Goal: Task Accomplishment & Management: Complete application form

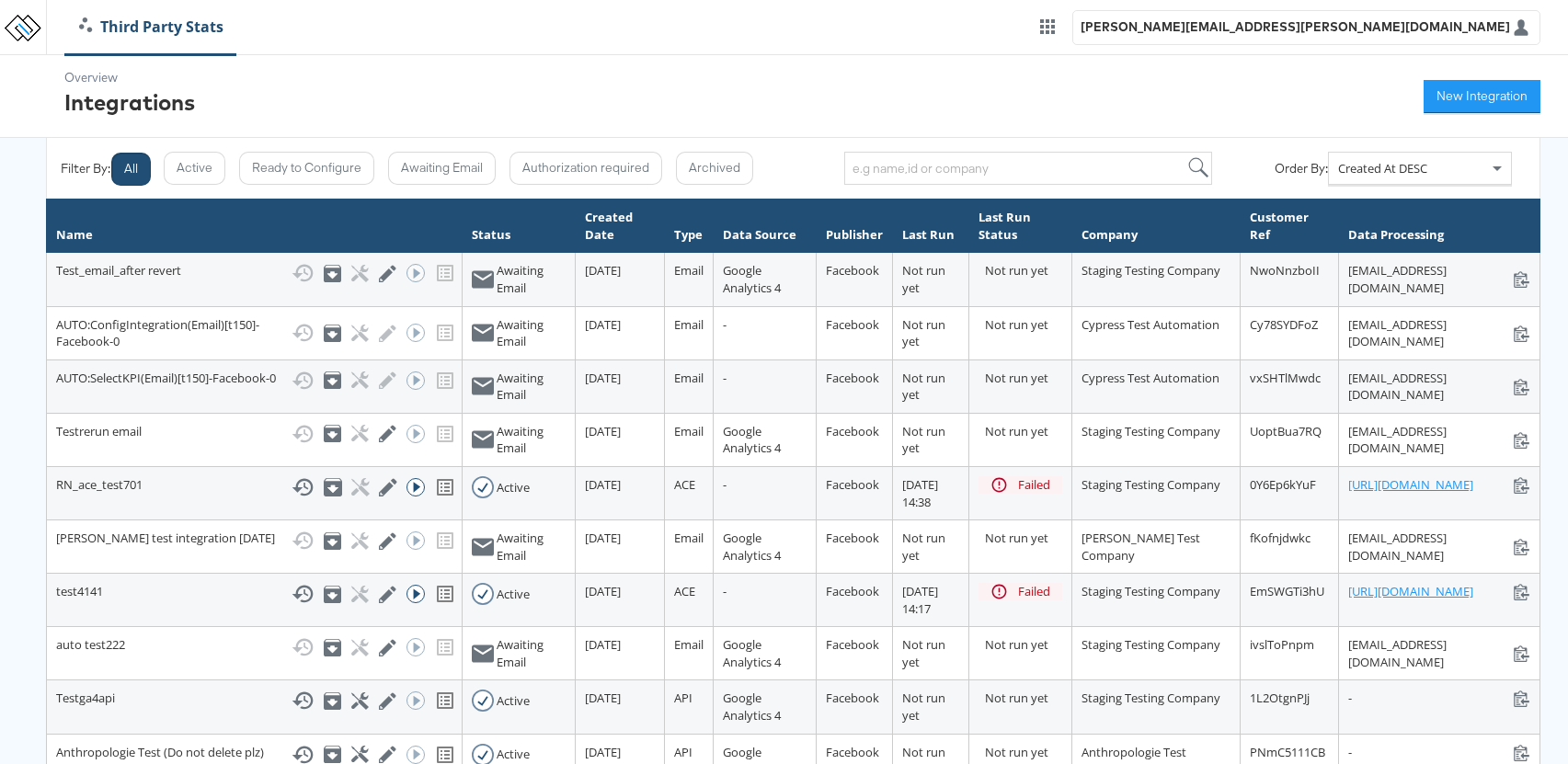
scroll to position [68, 0]
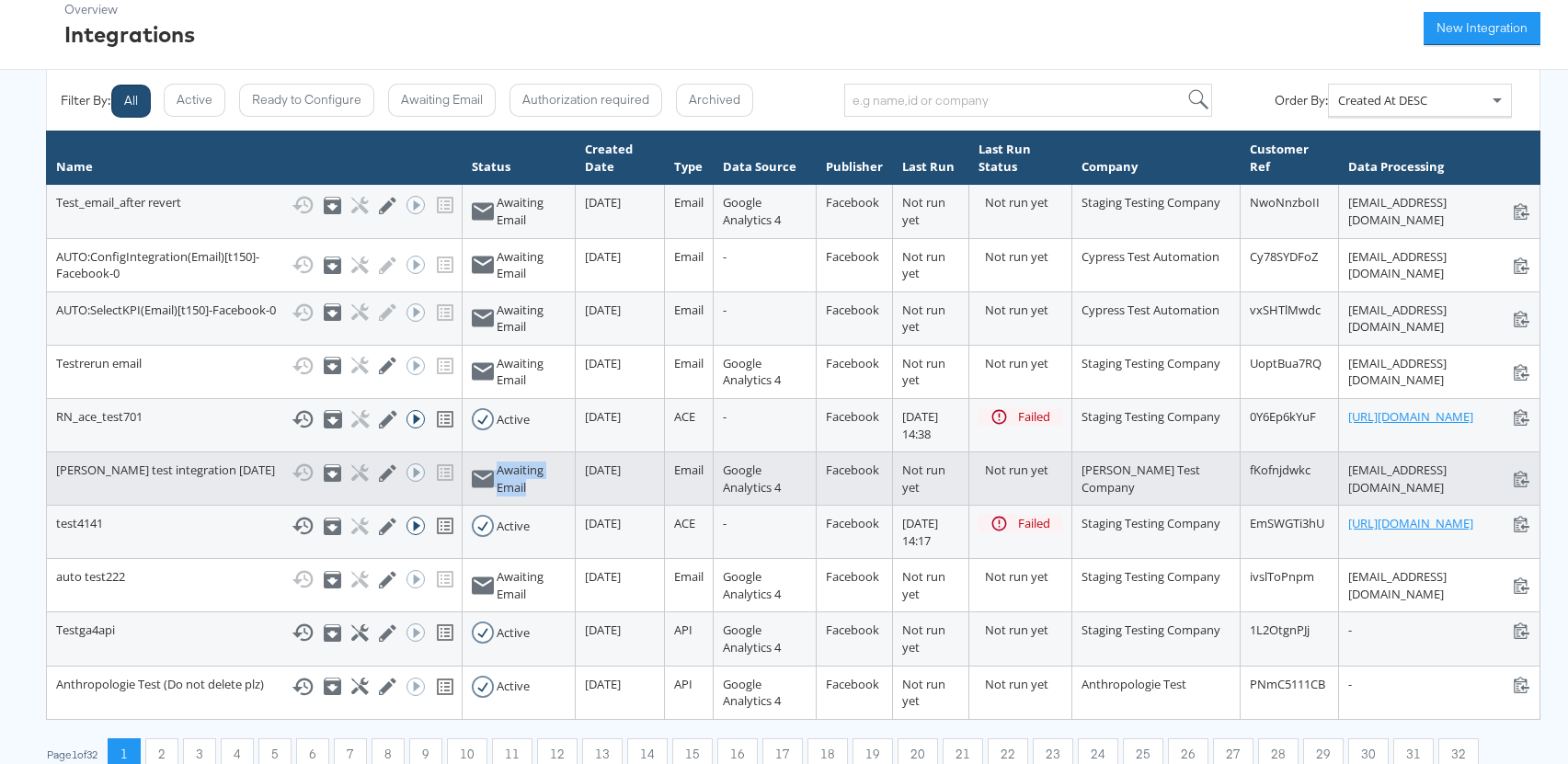
drag, startPoint x: 461, startPoint y: 593, endPoint x: 415, endPoint y: 577, distance: 48.7
click at [471, 496] on div "Awaiting Email" at bounding box center [518, 479] width 94 height 34
click at [497, 496] on div "Awaiting Email" at bounding box center [531, 479] width 69 height 34
drag, startPoint x: 460, startPoint y: 597, endPoint x: 435, endPoint y: 579, distance: 30.8
click at [497, 496] on div "Awaiting Email" at bounding box center [531, 479] width 69 height 34
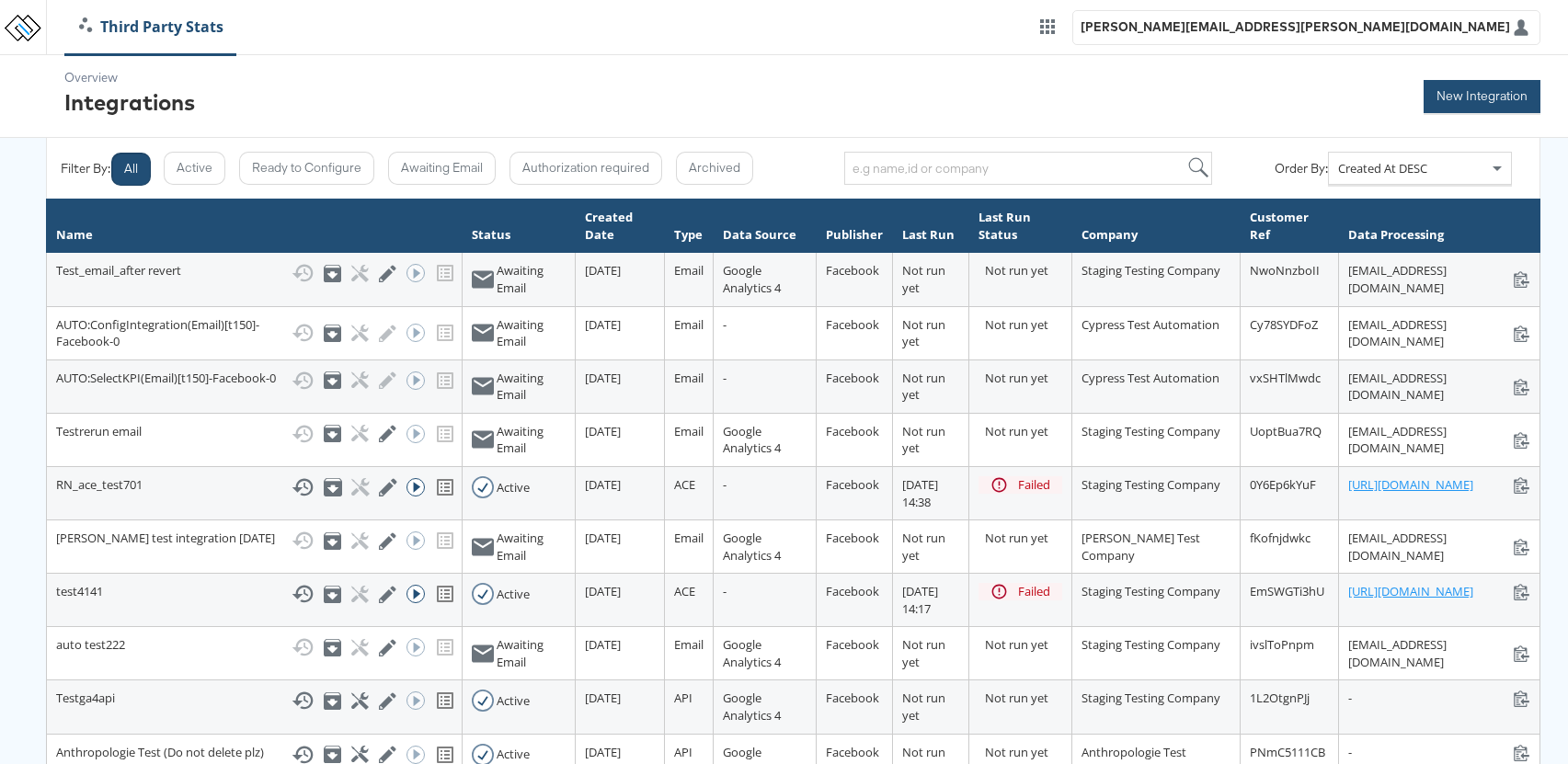
click at [1494, 95] on button "New Integration" at bounding box center [1482, 96] width 117 height 33
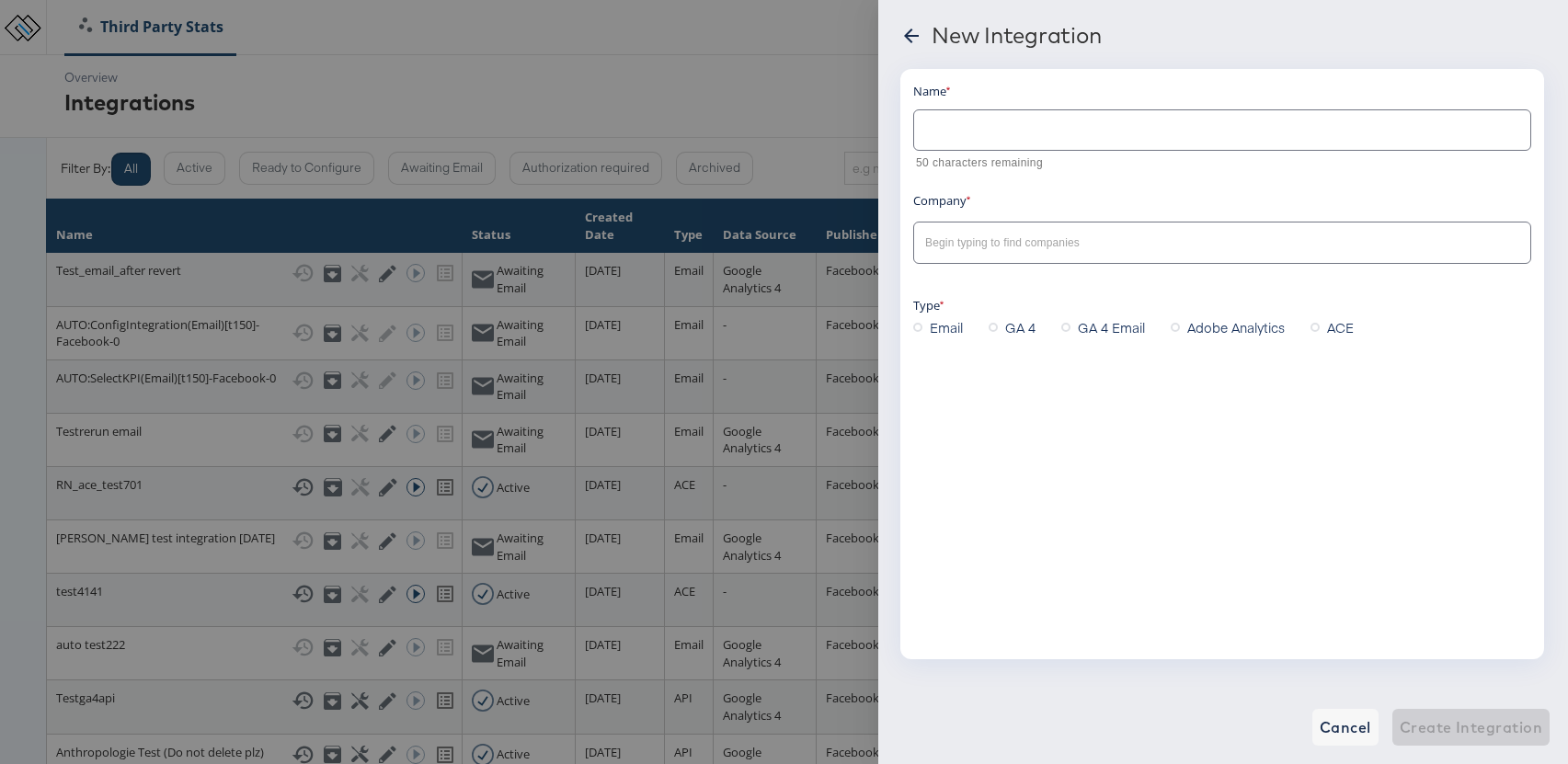
click at [973, 138] on input "text" at bounding box center [1222, 123] width 616 height 40
click at [1347, 727] on span "Cancel" at bounding box center [1346, 727] width 51 height 26
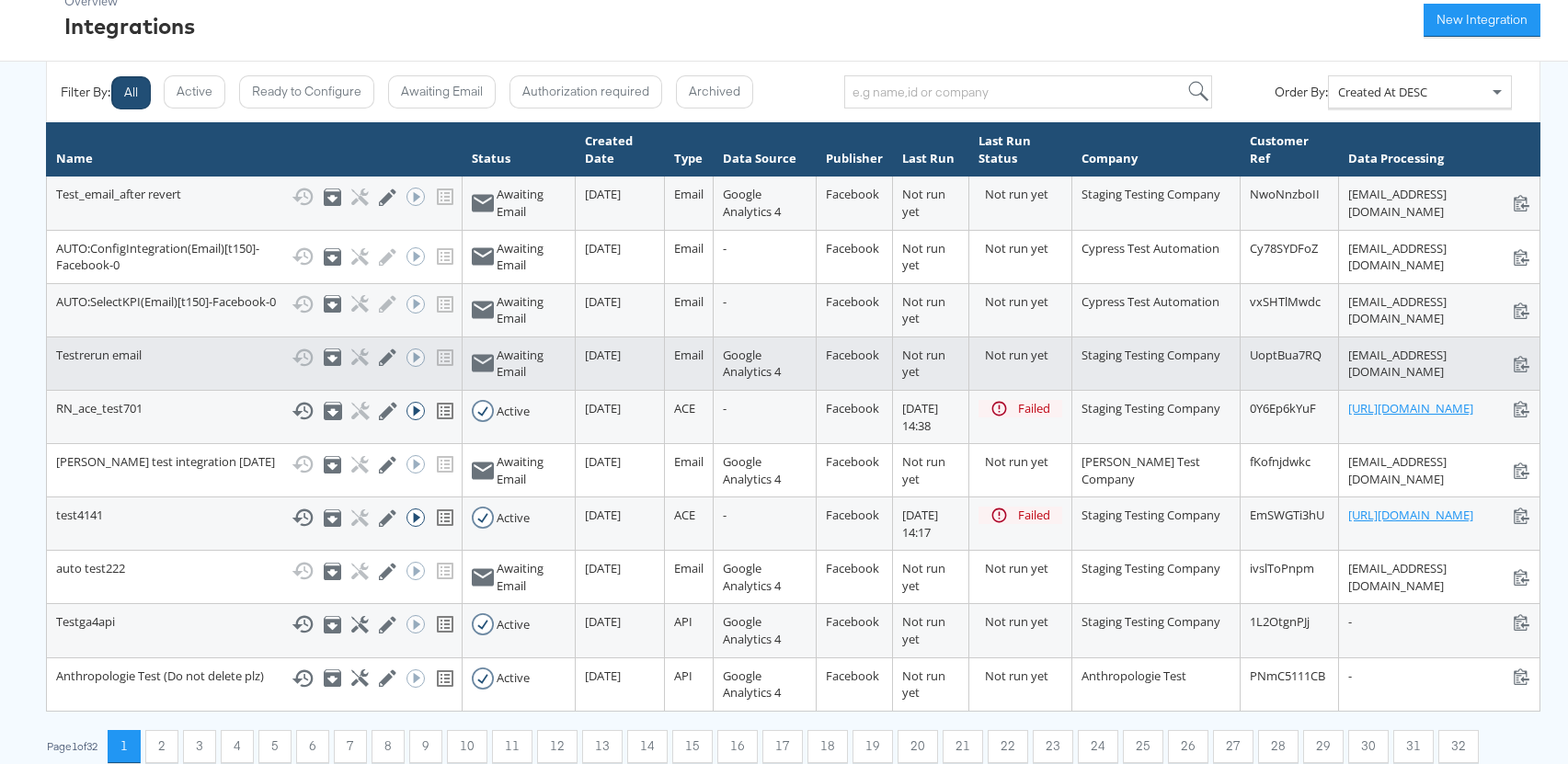
scroll to position [82, 0]
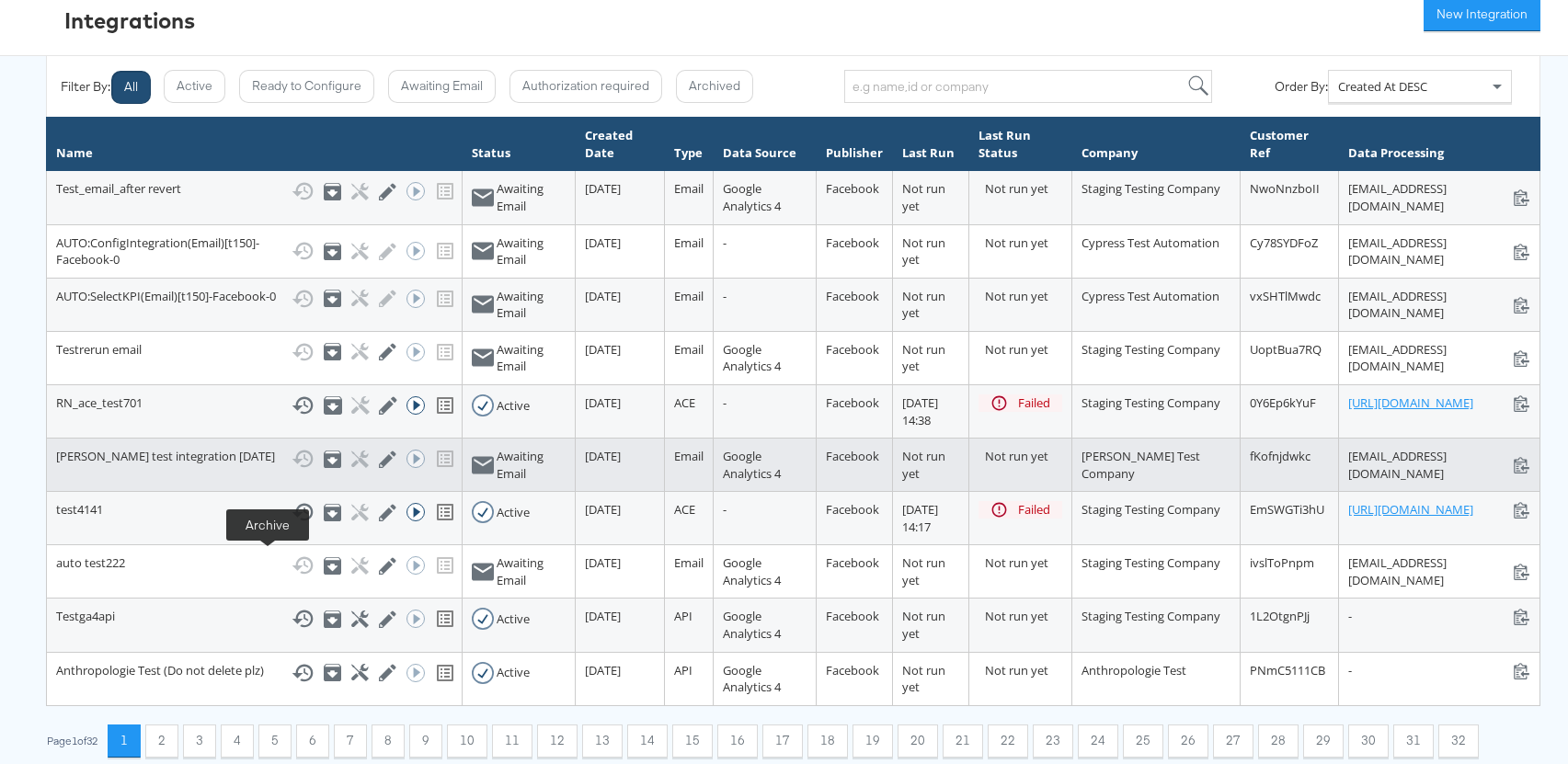
click at [328, 465] on icon at bounding box center [334, 461] width 11 height 8
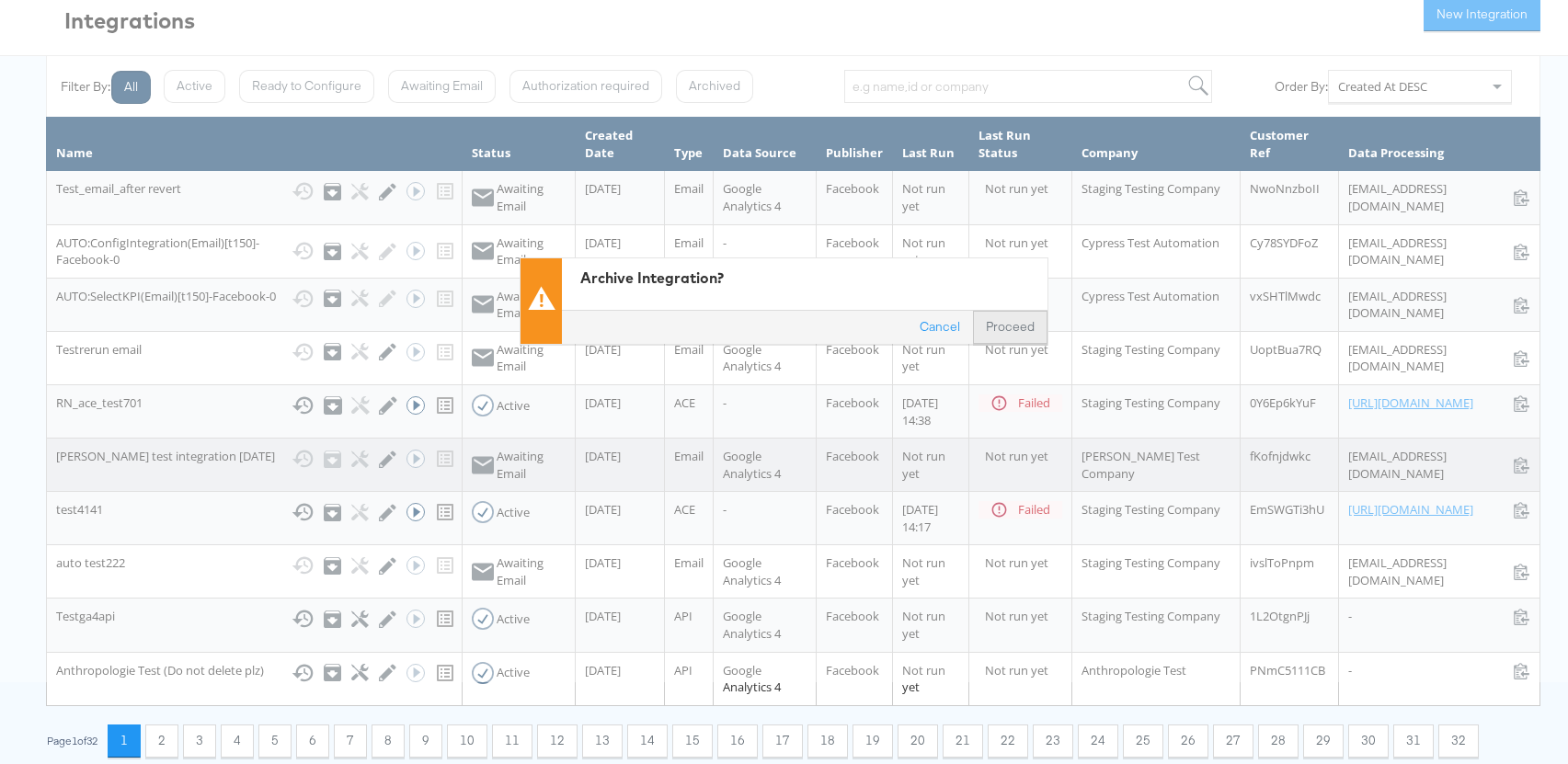
click at [996, 326] on button "Proceed" at bounding box center [1010, 326] width 74 height 33
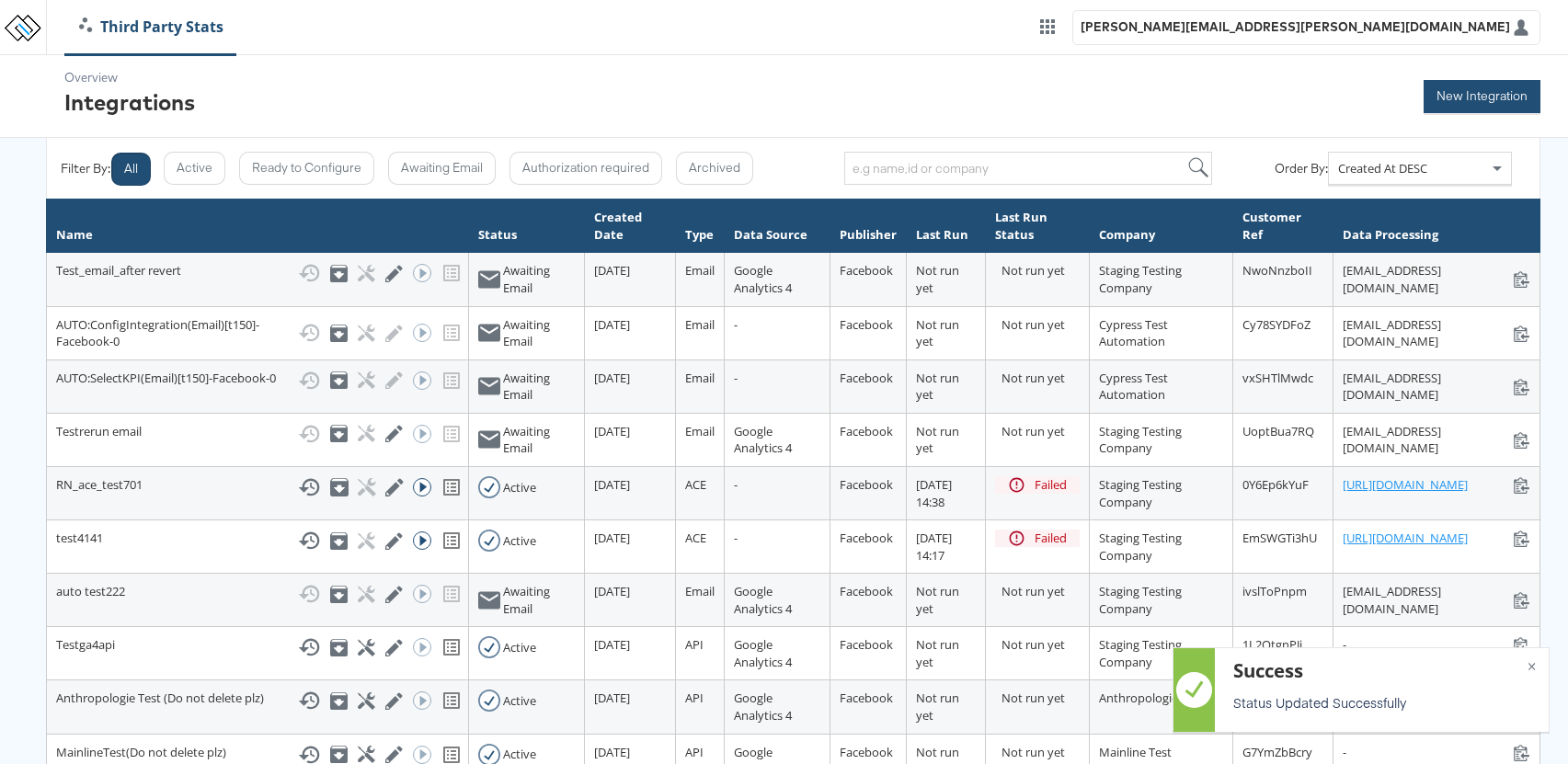
click at [1494, 83] on button "New Integration" at bounding box center [1482, 96] width 117 height 33
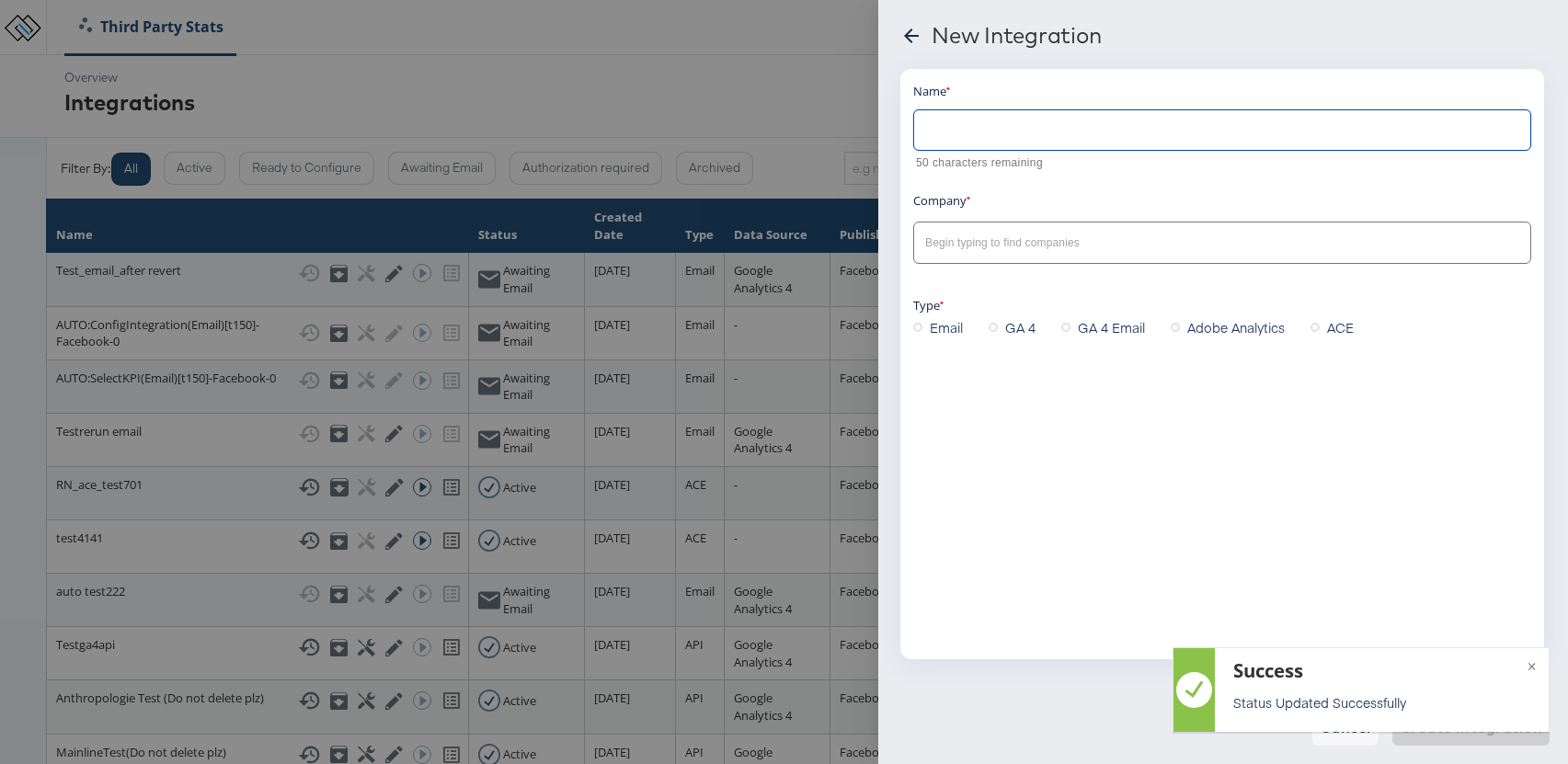
click at [1027, 127] on input "text" at bounding box center [1222, 123] width 616 height 40
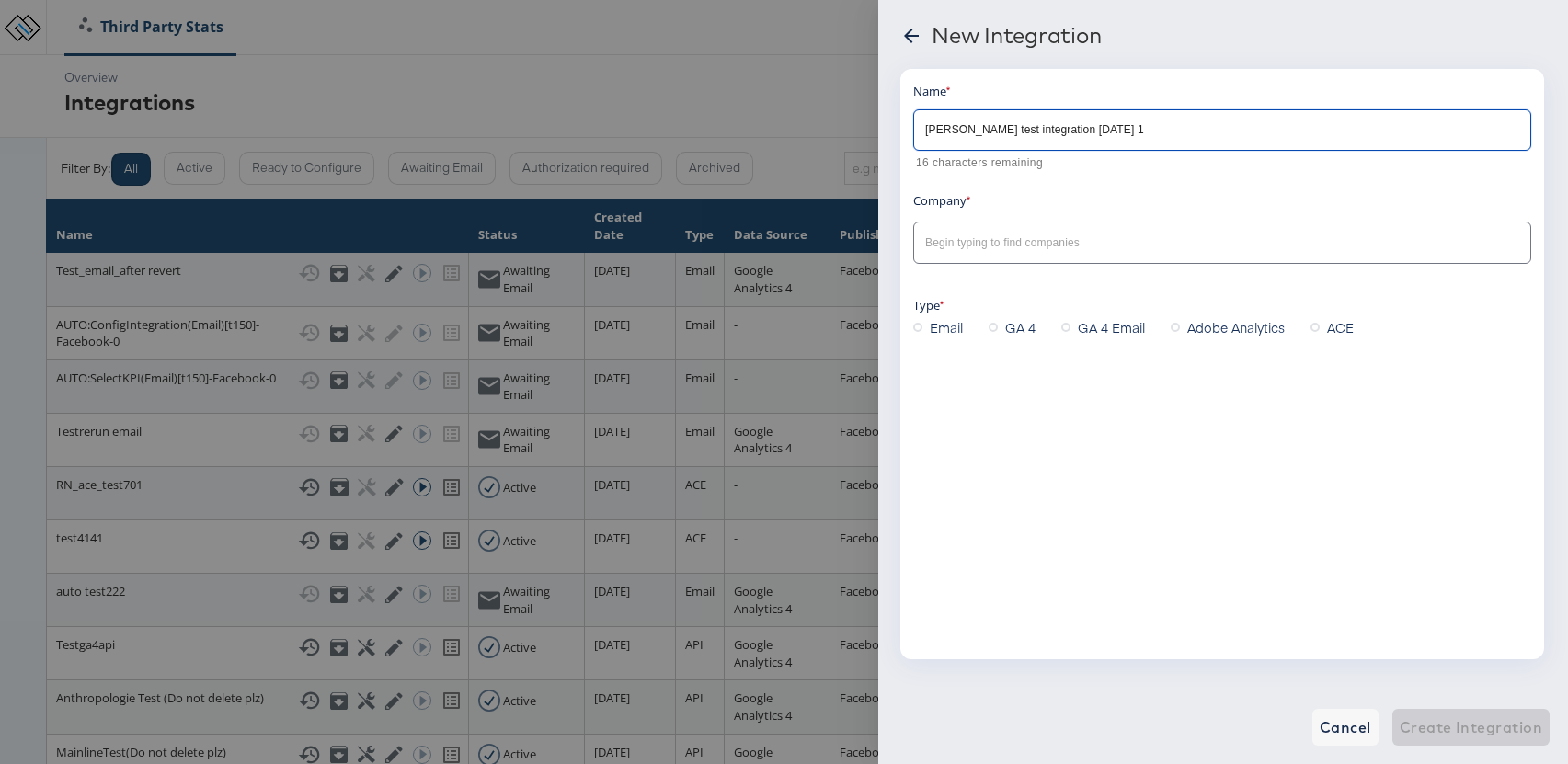
type input "anusha test integration 16th sep 1"
click at [1012, 247] on input "text" at bounding box center [1208, 243] width 573 height 21
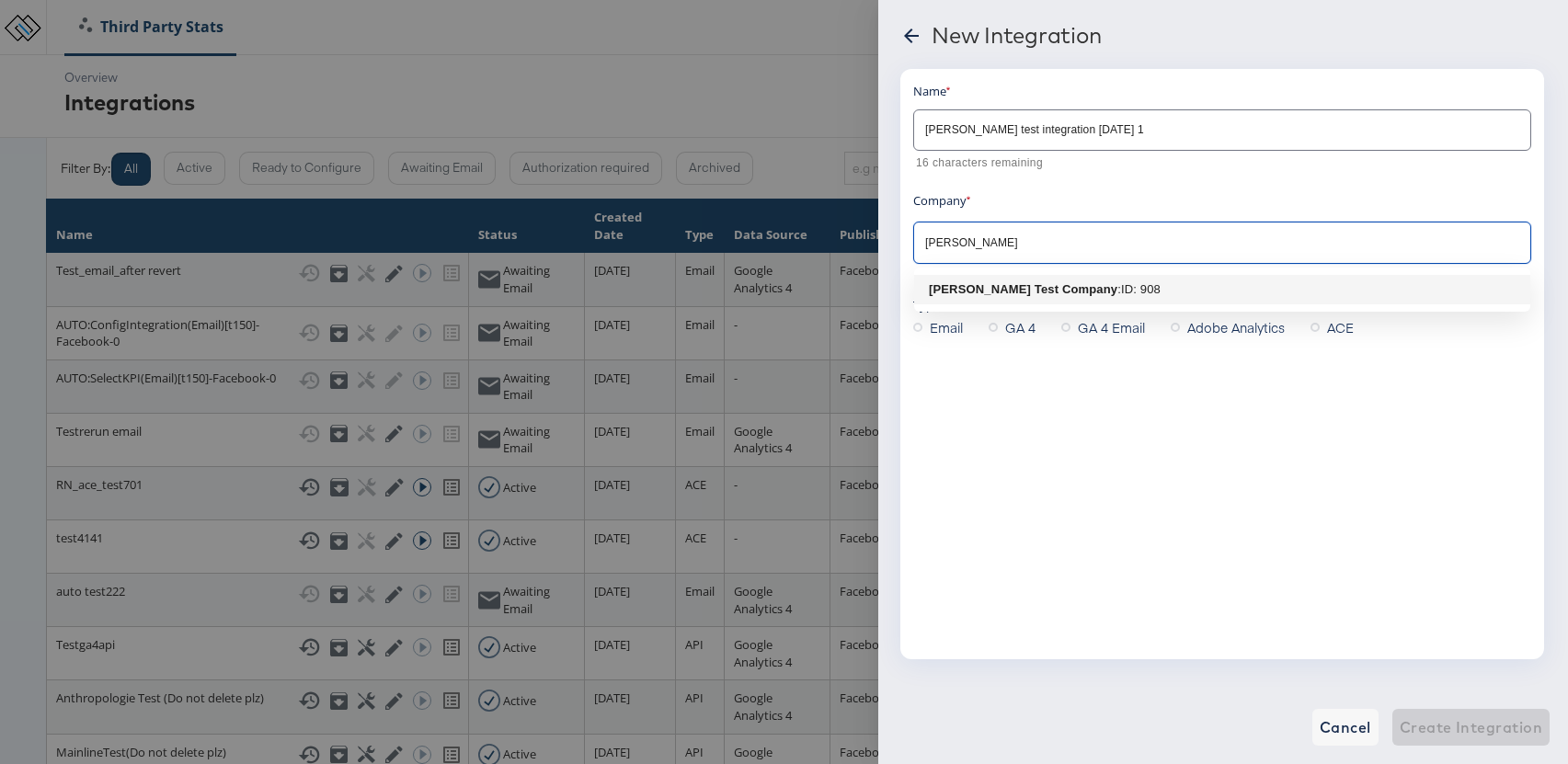
click at [1118, 283] on div ": ID: 908" at bounding box center [1138, 289] width 43 height 18
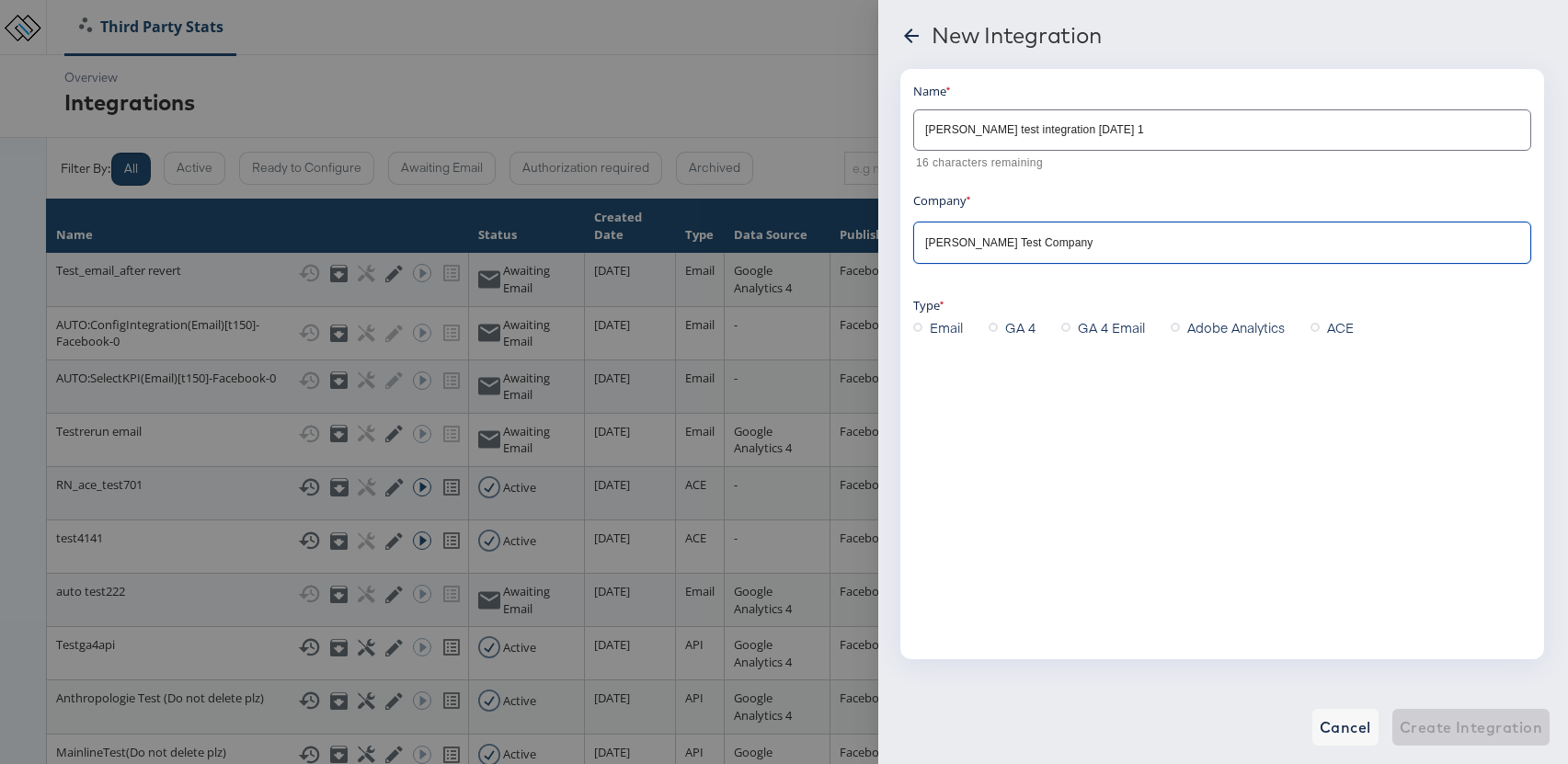
type input "Eric Grehan Test Company"
click at [916, 329] on icon at bounding box center [918, 328] width 10 height 10
click at [0, 0] on input "Email" at bounding box center [0, 0] width 0 height 0
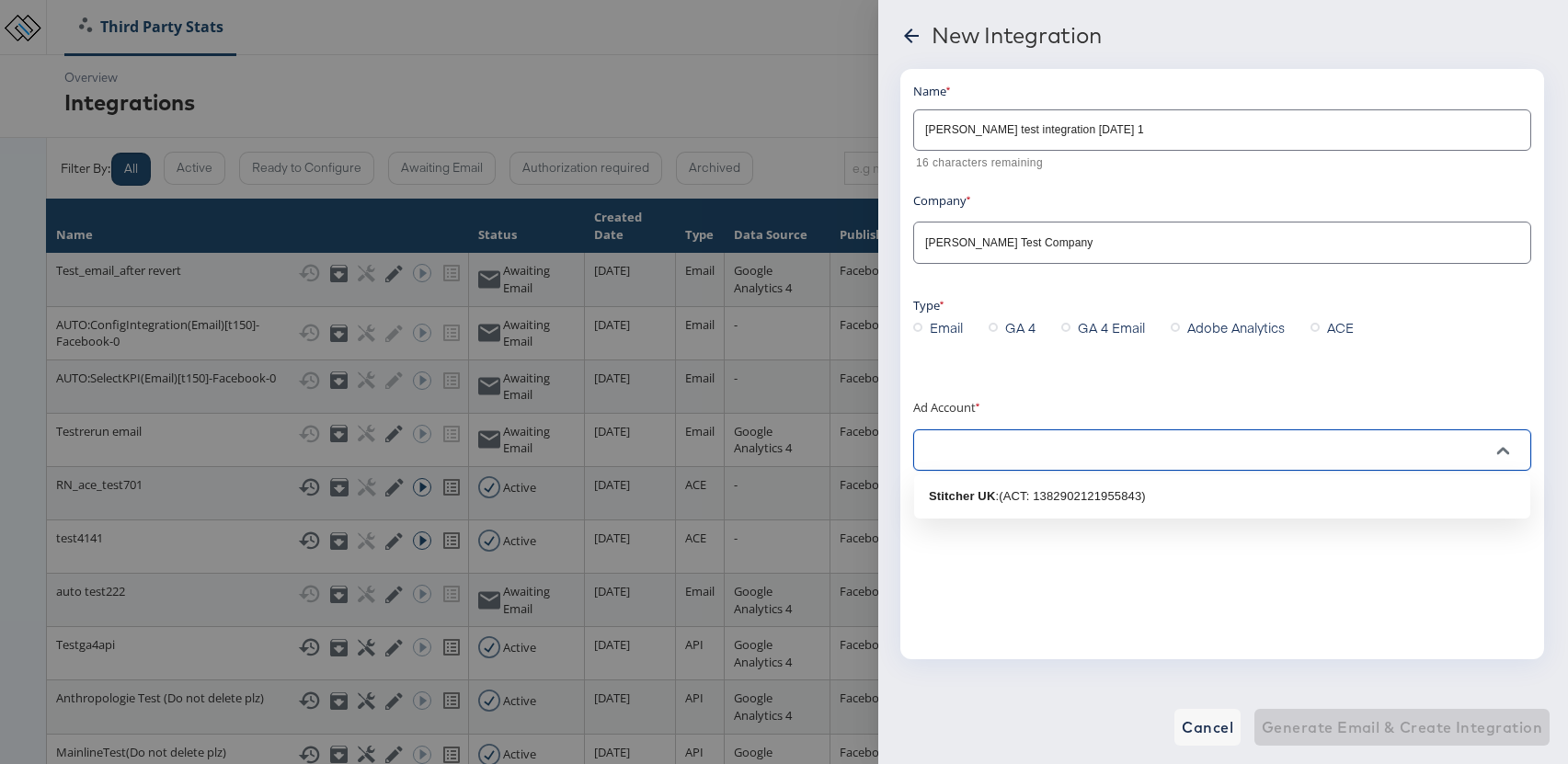
click at [1032, 460] on input "text" at bounding box center [1208, 451] width 573 height 21
click at [1025, 492] on div ": (ACT: 1382902121955843)" at bounding box center [1070, 496] width 150 height 18
type input "Stitcher UK: (ACT: 1382902121955843)"
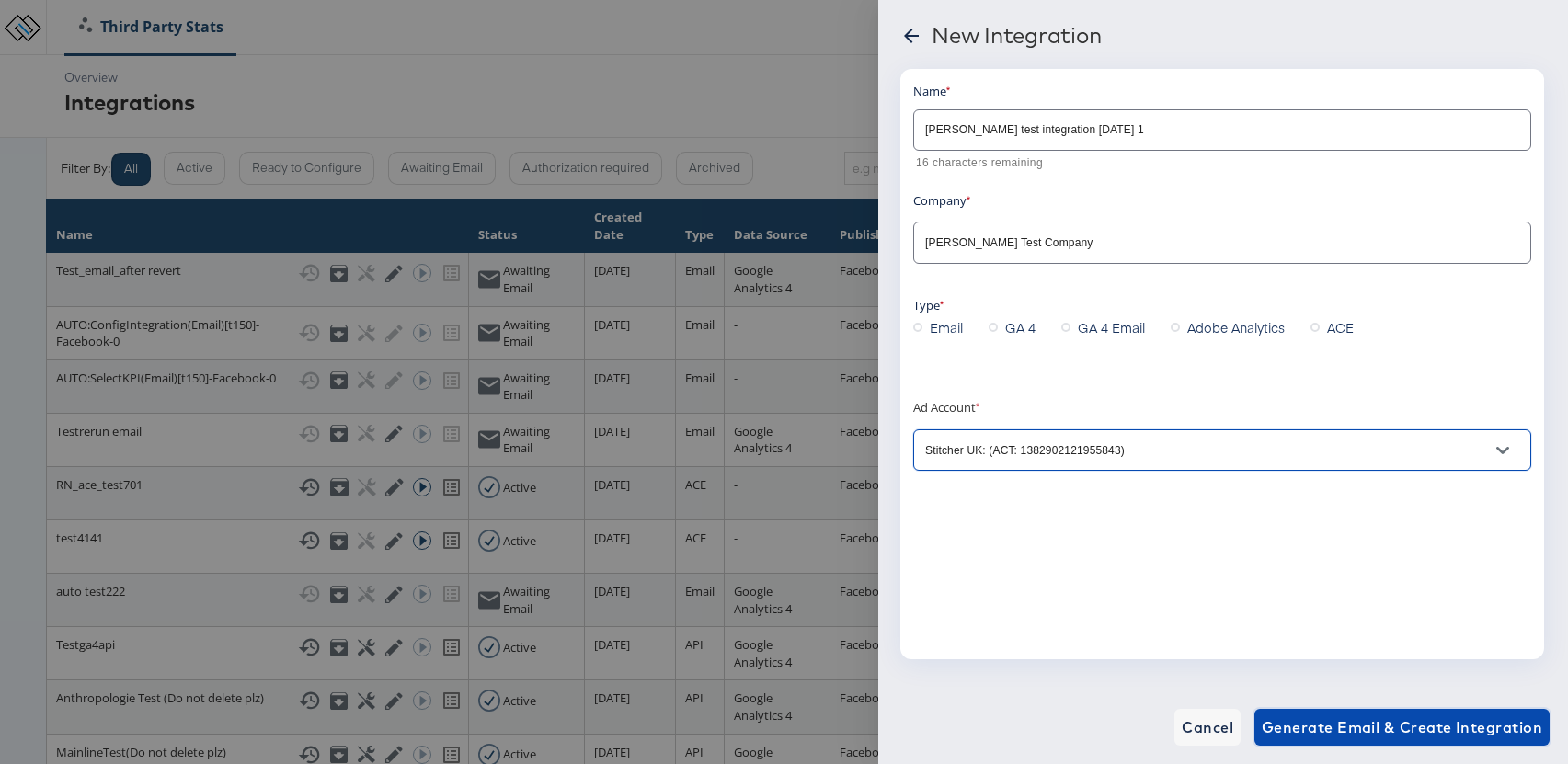
click at [1457, 727] on span "Generate Email & Create Integration" at bounding box center [1402, 727] width 280 height 26
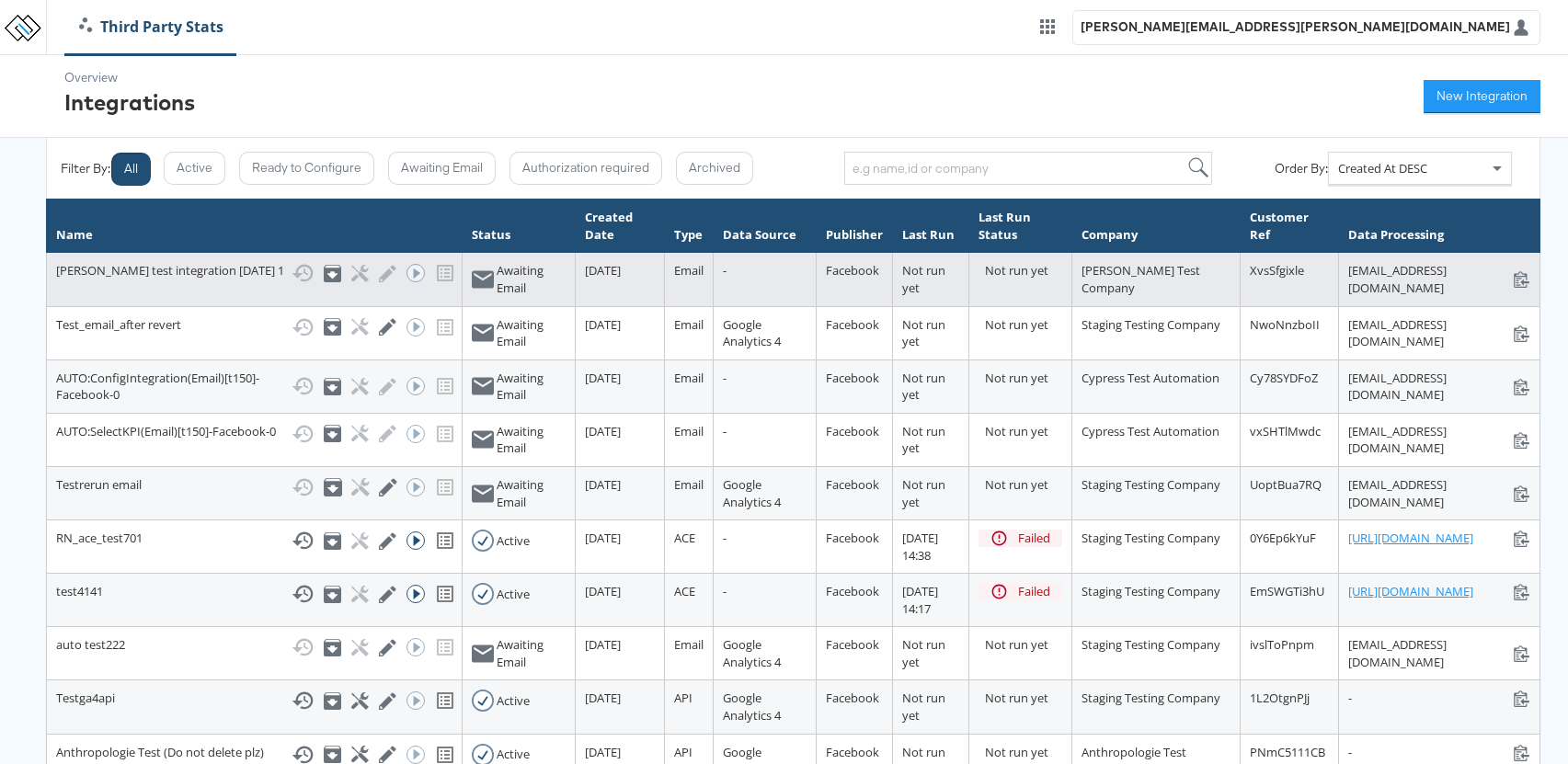
drag, startPoint x: 1508, startPoint y: 266, endPoint x: 1129, endPoint y: 275, distance: 379.1
click at [1348, 275] on div "stats+anushatestintegration16thsep1_XvsSfgixle@stitcherads.com stats+anushatest…" at bounding box center [1440, 279] width 182 height 34
copy div "stats+anushatestintegration16thsep1_XvsSfgixle@stitcherads.com"
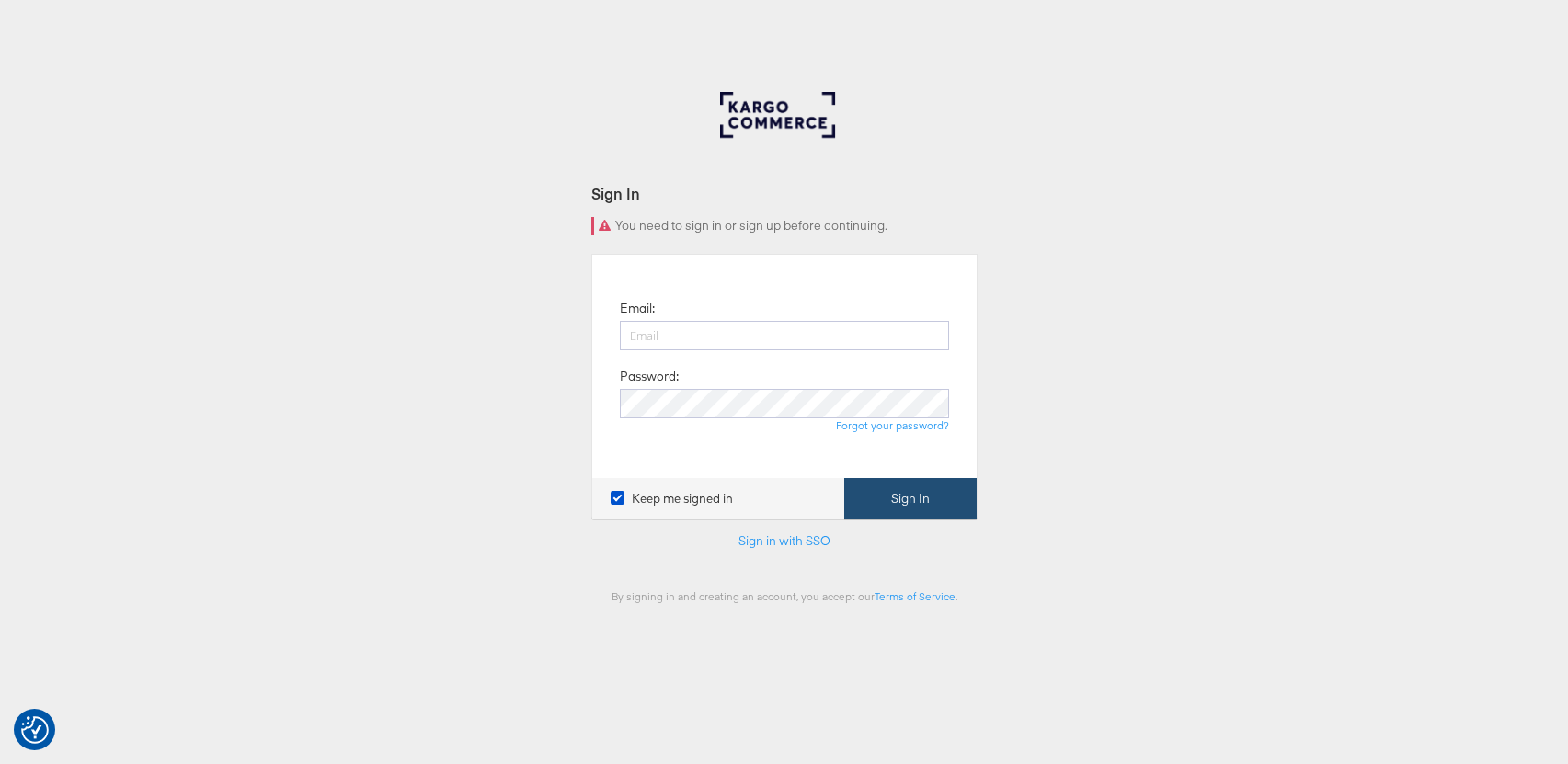
type input "[PERSON_NAME][EMAIL_ADDRESS][PERSON_NAME][DOMAIN_NAME]"
click at [931, 499] on button "Sign In" at bounding box center [909, 499] width 132 height 42
